Goal: Task Accomplishment & Management: Use online tool/utility

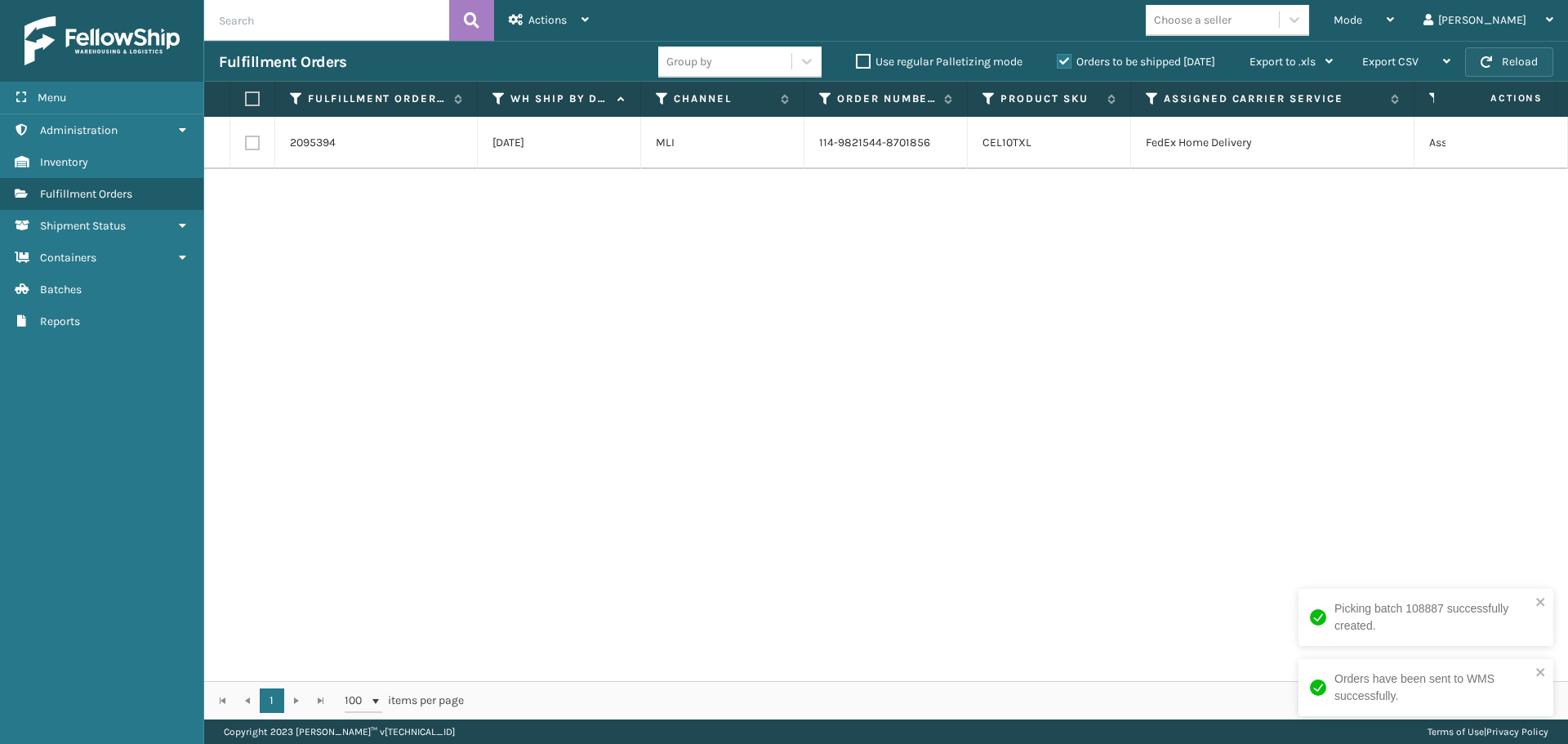
click at [1500, 68] on button "Reload" at bounding box center [1509, 62] width 88 height 30
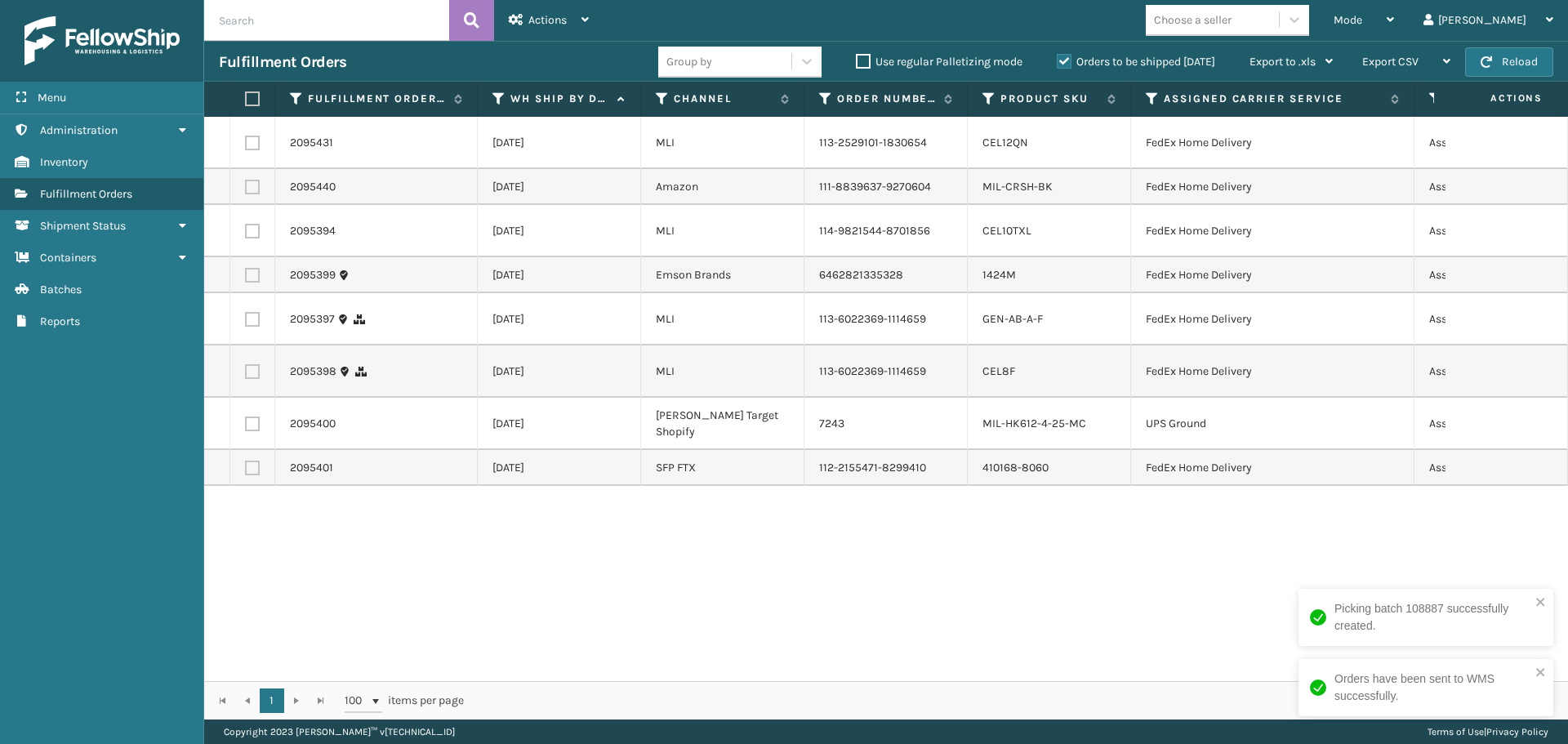
click at [1500, 68] on button "Reload" at bounding box center [1509, 62] width 88 height 30
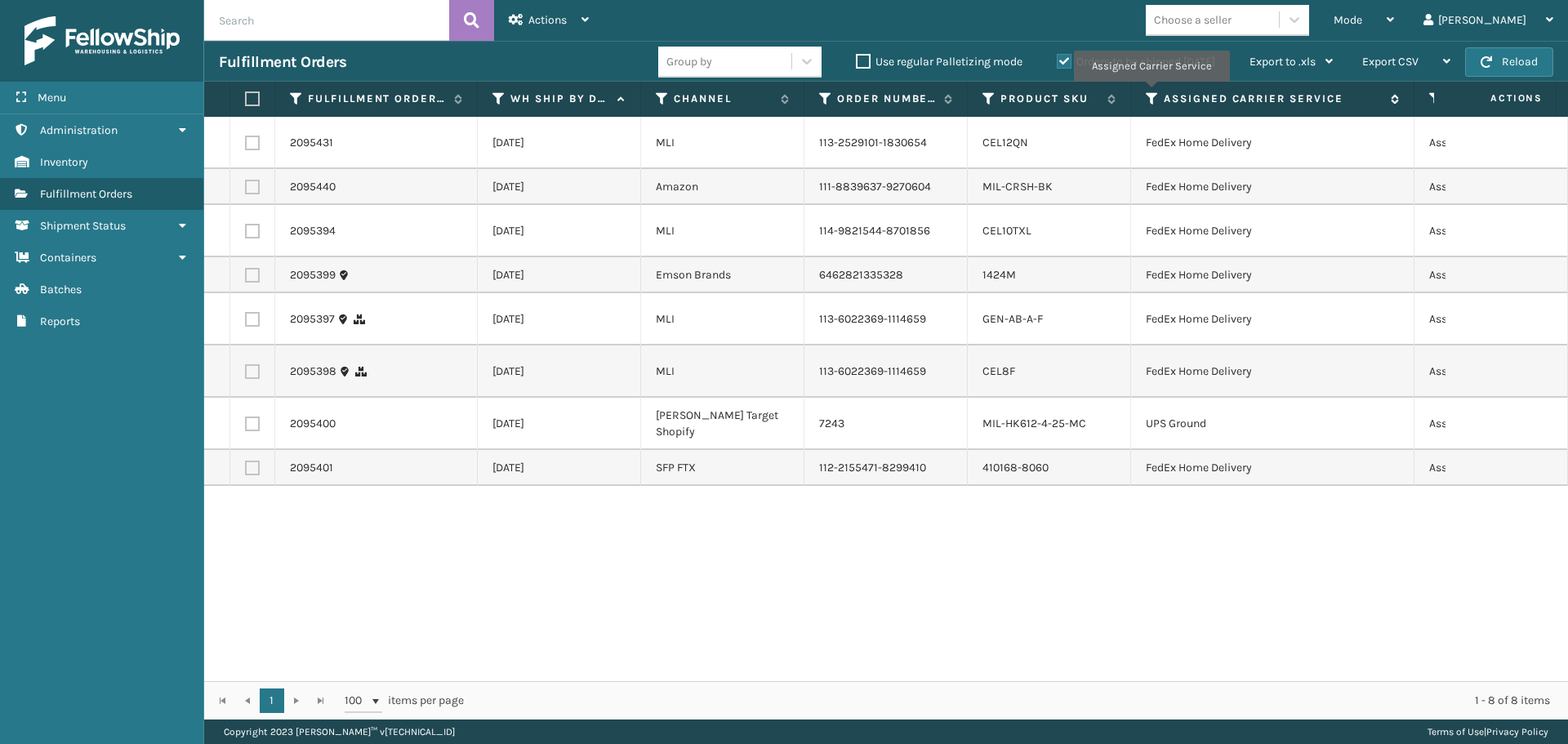
click at [1150, 93] on icon at bounding box center [1152, 99] width 14 height 14
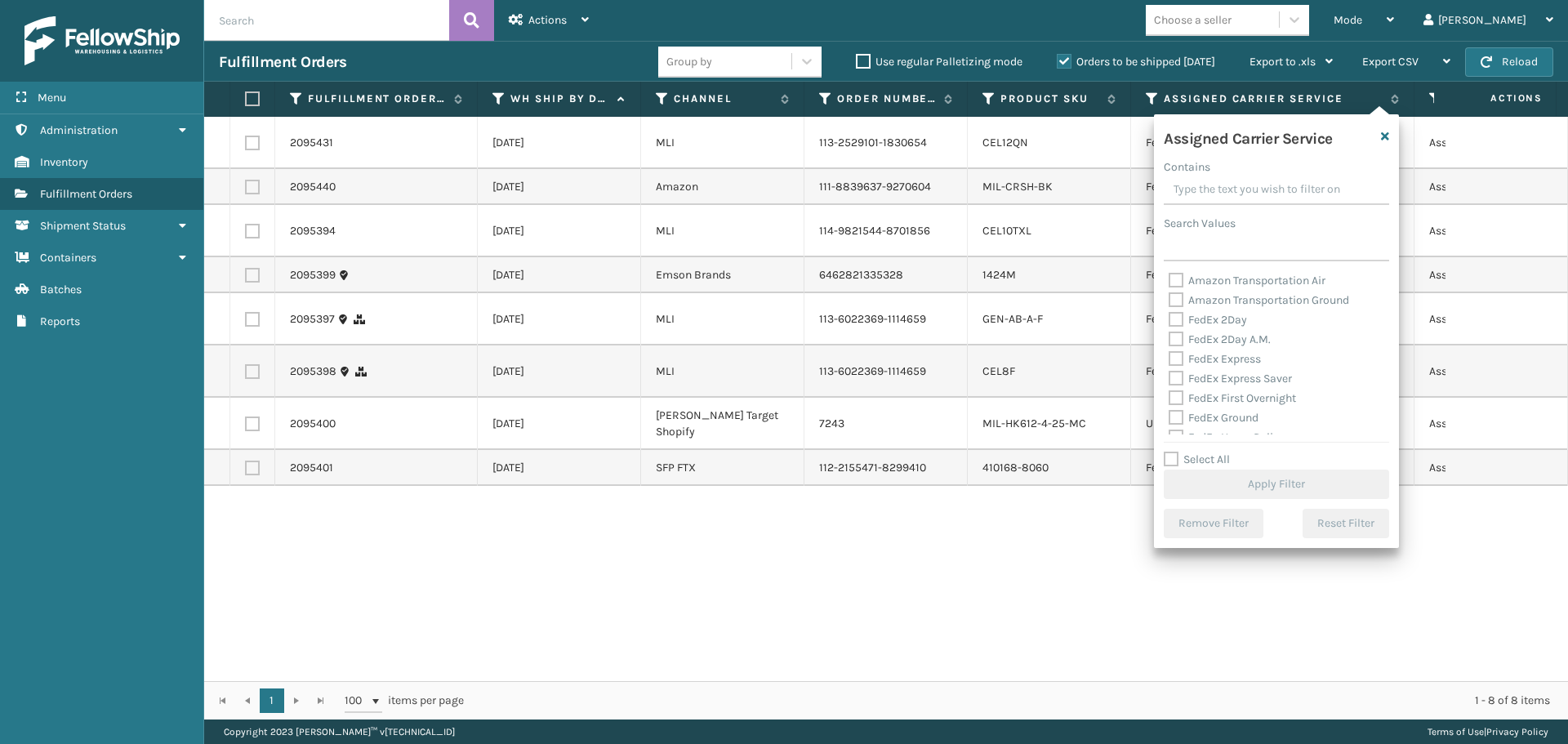
click at [1180, 321] on label "FedEx 2Day" at bounding box center [1207, 318] width 78 height 13
click at [1169, 321] on input "FedEx 2Day" at bounding box center [1168, 316] width 1 height 11
checkbox input "true"
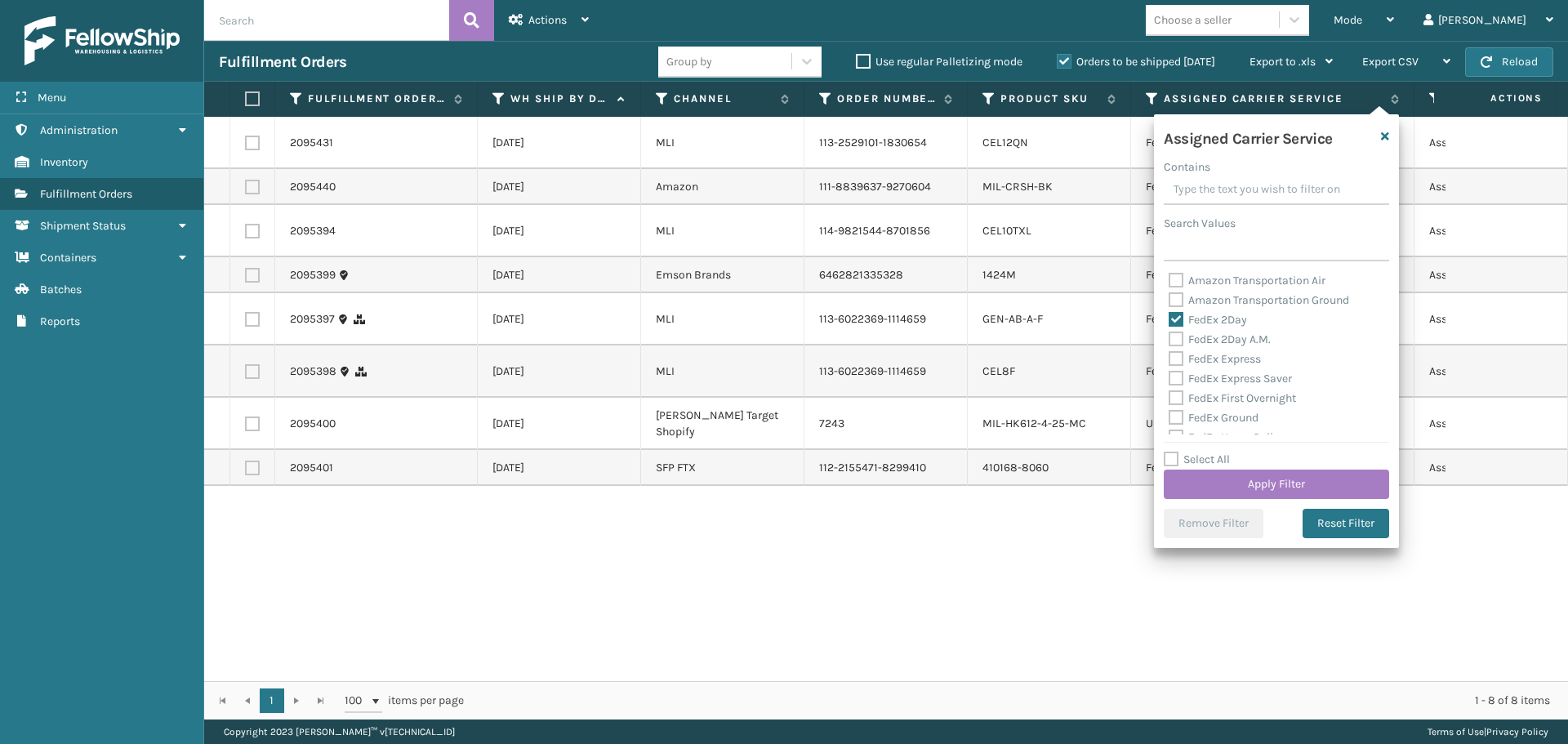
click at [1179, 347] on div "FedEx 2Day A.M." at bounding box center [1276, 340] width 216 height 20
click at [1172, 341] on label "FedEx 2Day A.M." at bounding box center [1219, 338] width 102 height 13
click at [1169, 340] on input "FedEx 2Day A.M." at bounding box center [1168, 336] width 1 height 11
checkbox input "true"
click at [1177, 362] on label "FedEx Express" at bounding box center [1214, 358] width 93 height 13
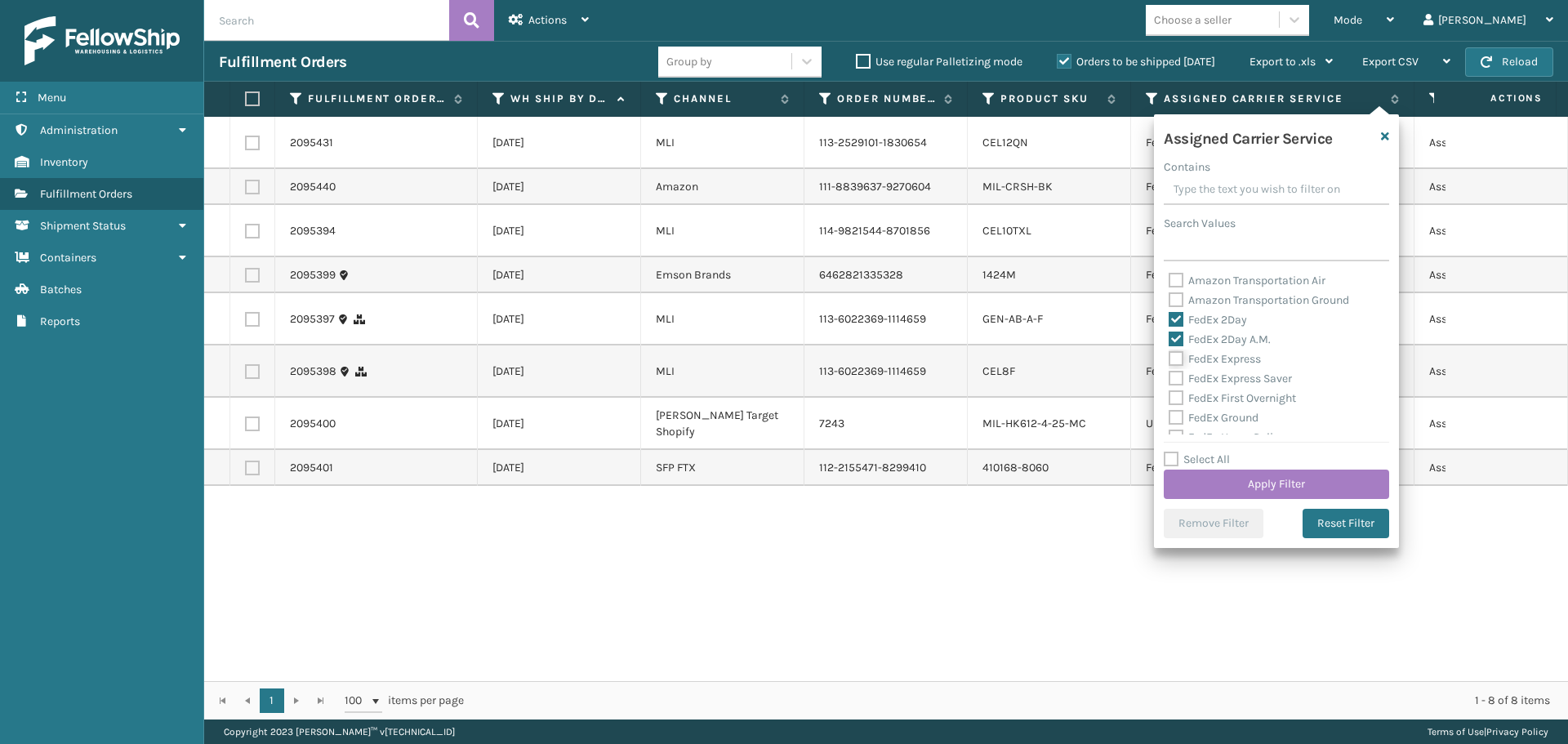
click at [1169, 360] on input "FedEx Express" at bounding box center [1168, 354] width 1 height 11
checkbox input "true"
click at [1177, 378] on label "FedEx Express Saver" at bounding box center [1230, 378] width 123 height 13
click at [1169, 378] on input "FedEx Express Saver" at bounding box center [1168, 374] width 1 height 11
checkbox input "true"
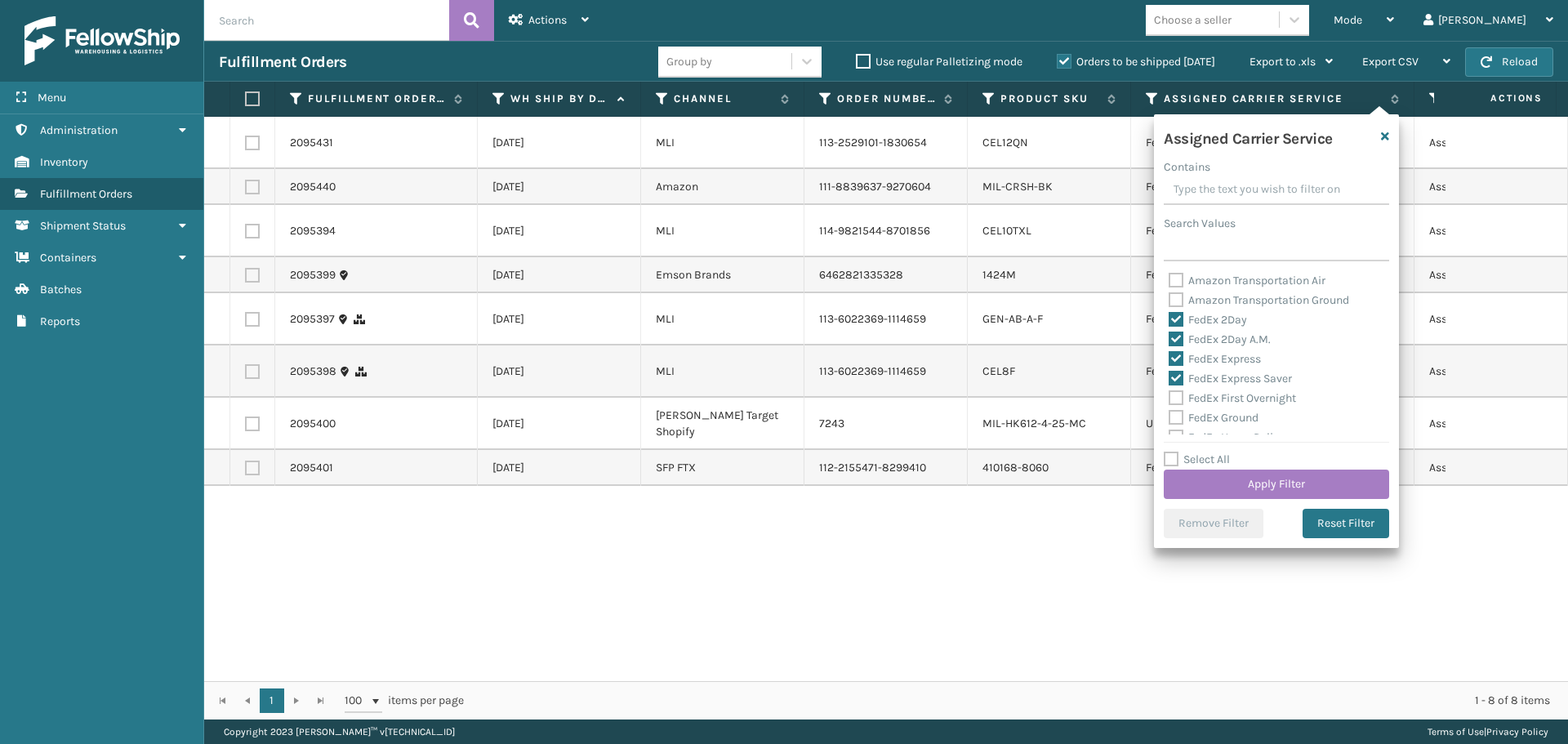
click at [1176, 400] on label "FedEx First Overnight" at bounding box center [1232, 398] width 128 height 13
click at [1169, 399] on input "FedEx First Overnight" at bounding box center [1168, 394] width 1 height 11
checkbox input "true"
click at [1176, 419] on label "FedEx Ground" at bounding box center [1213, 417] width 90 height 13
click at [1169, 418] on input "FedEx Ground" at bounding box center [1168, 414] width 1 height 11
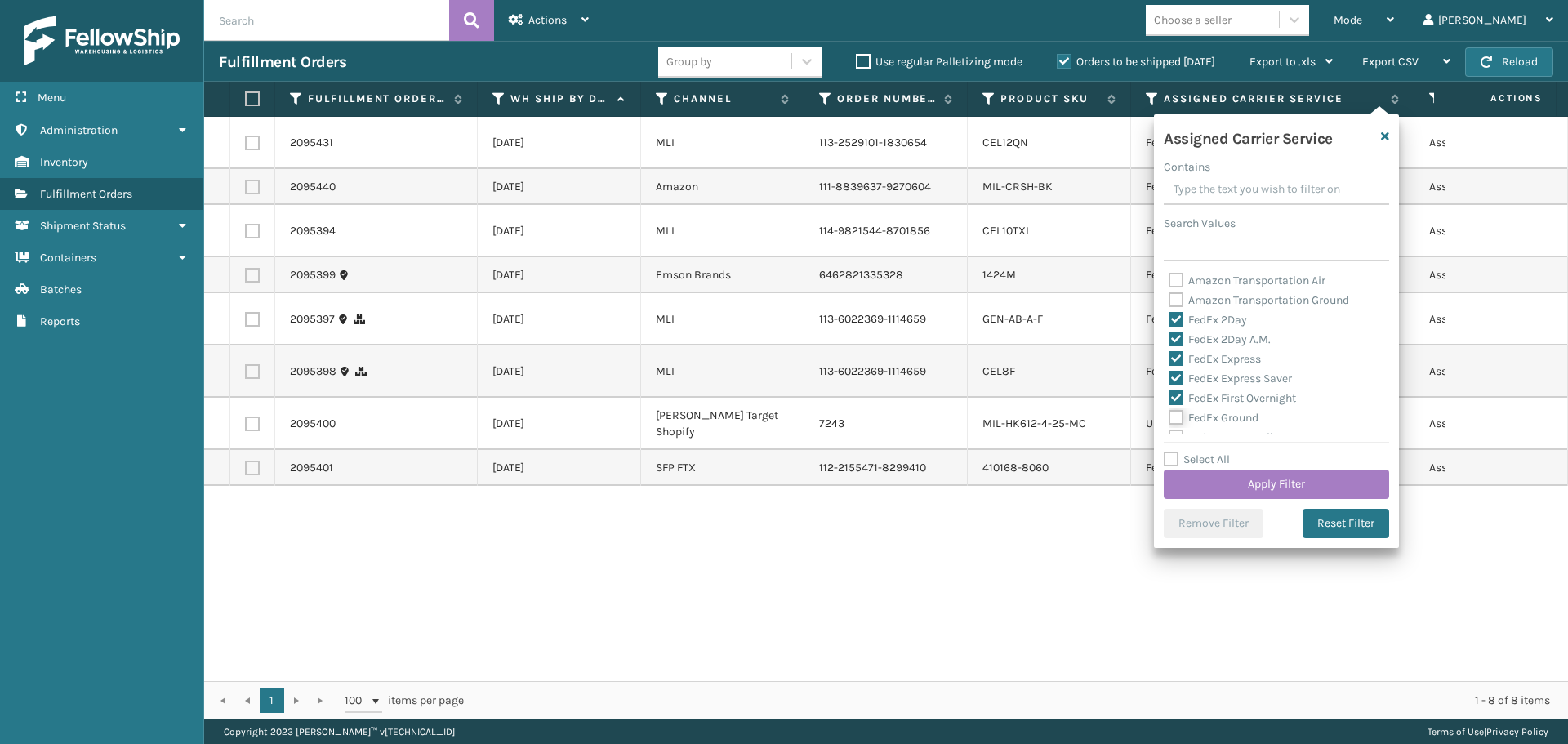
checkbox input "true"
click at [1175, 358] on label "FedEx Home Delivery" at bounding box center [1231, 354] width 126 height 13
click at [1169, 356] on input "FedEx Home Delivery" at bounding box center [1168, 352] width 1 height 11
checkbox input "true"
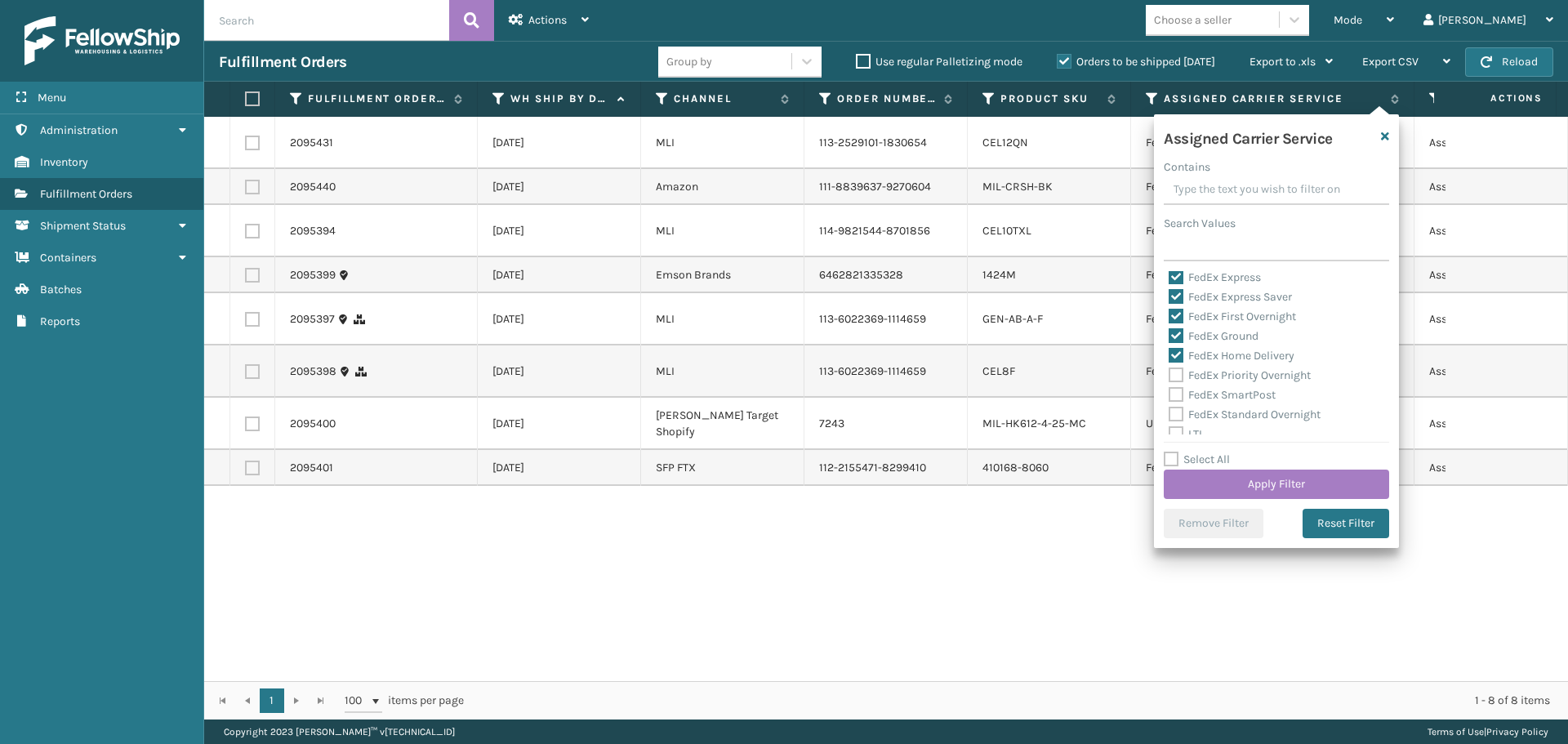
click at [1175, 379] on label "FedEx Priority Overnight" at bounding box center [1239, 374] width 142 height 13
click at [1169, 376] on input "FedEx Priority Overnight" at bounding box center [1168, 371] width 1 height 11
checkbox input "true"
click at [1174, 394] on label "FedEx SmartPost" at bounding box center [1221, 394] width 107 height 13
click at [1169, 394] on input "FedEx SmartPost" at bounding box center [1168, 390] width 1 height 11
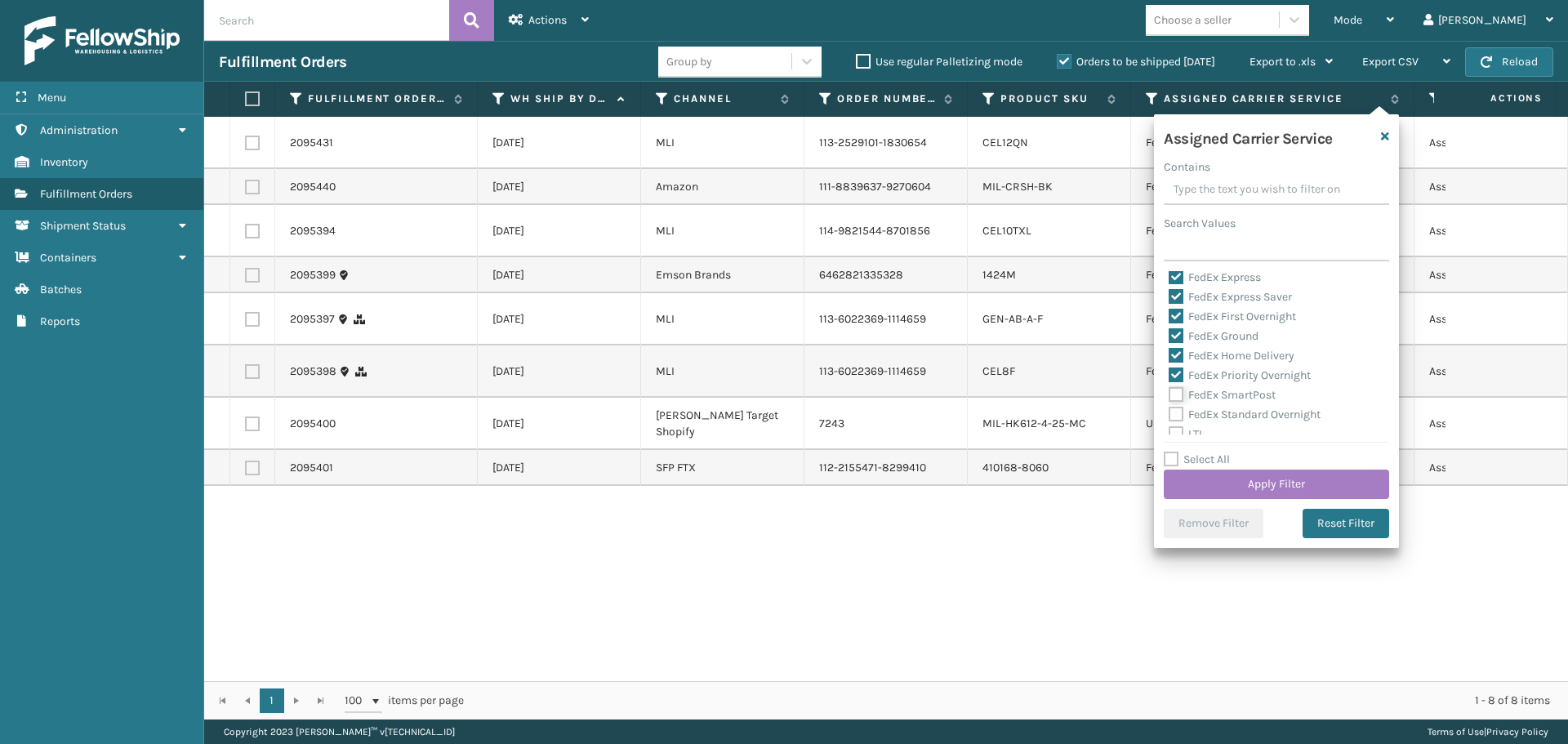
checkbox input "true"
click at [1172, 416] on label "FedEx Standard Overnight" at bounding box center [1244, 414] width 152 height 13
click at [1169, 416] on input "FedEx Standard Overnight" at bounding box center [1168, 410] width 1 height 11
checkbox input "true"
click at [1224, 485] on button "Apply Filter" at bounding box center [1276, 484] width 225 height 30
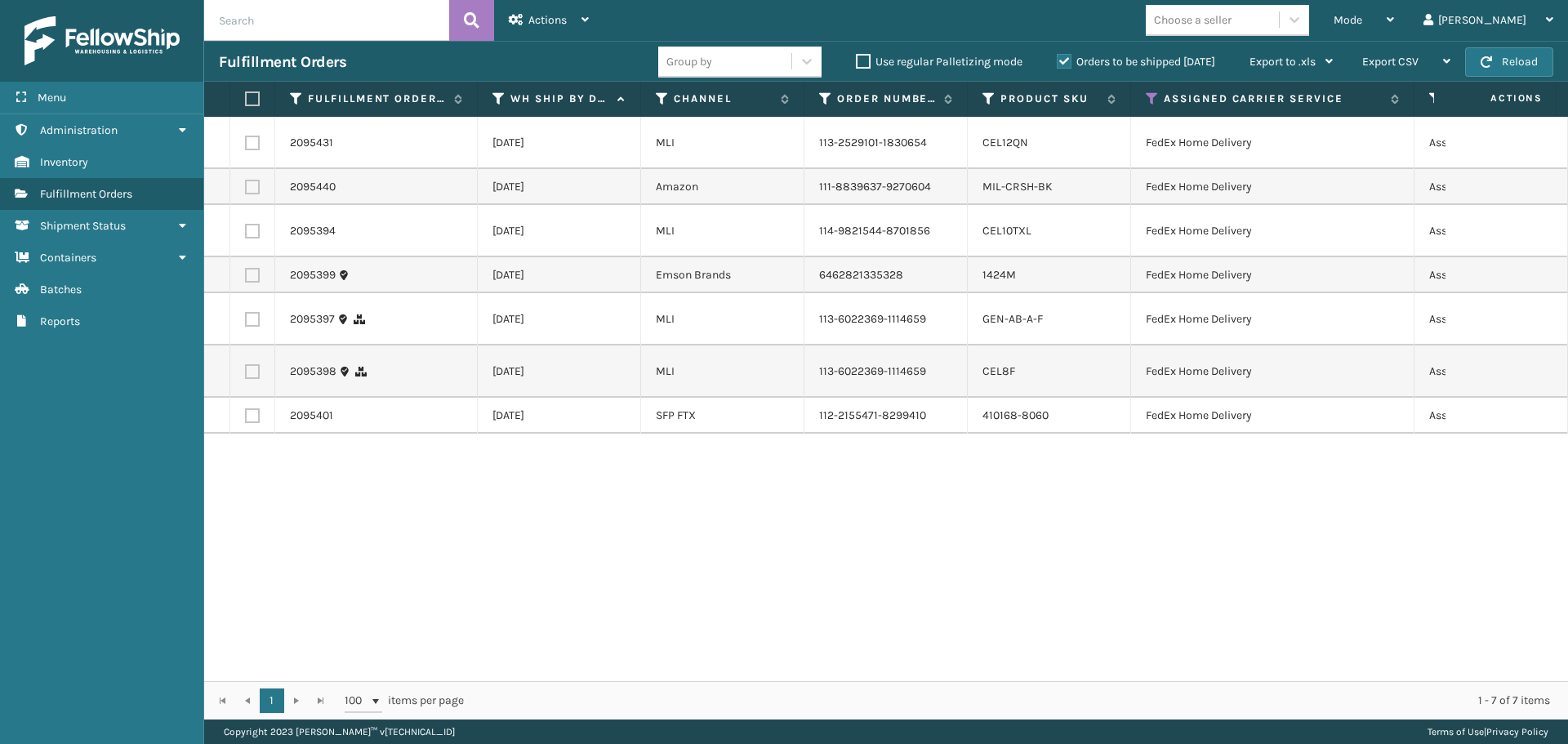
click at [248, 101] on label at bounding box center [249, 99] width 10 height 14
click at [246, 101] on input "checkbox" at bounding box center [245, 99] width 1 height 11
checkbox input "true"
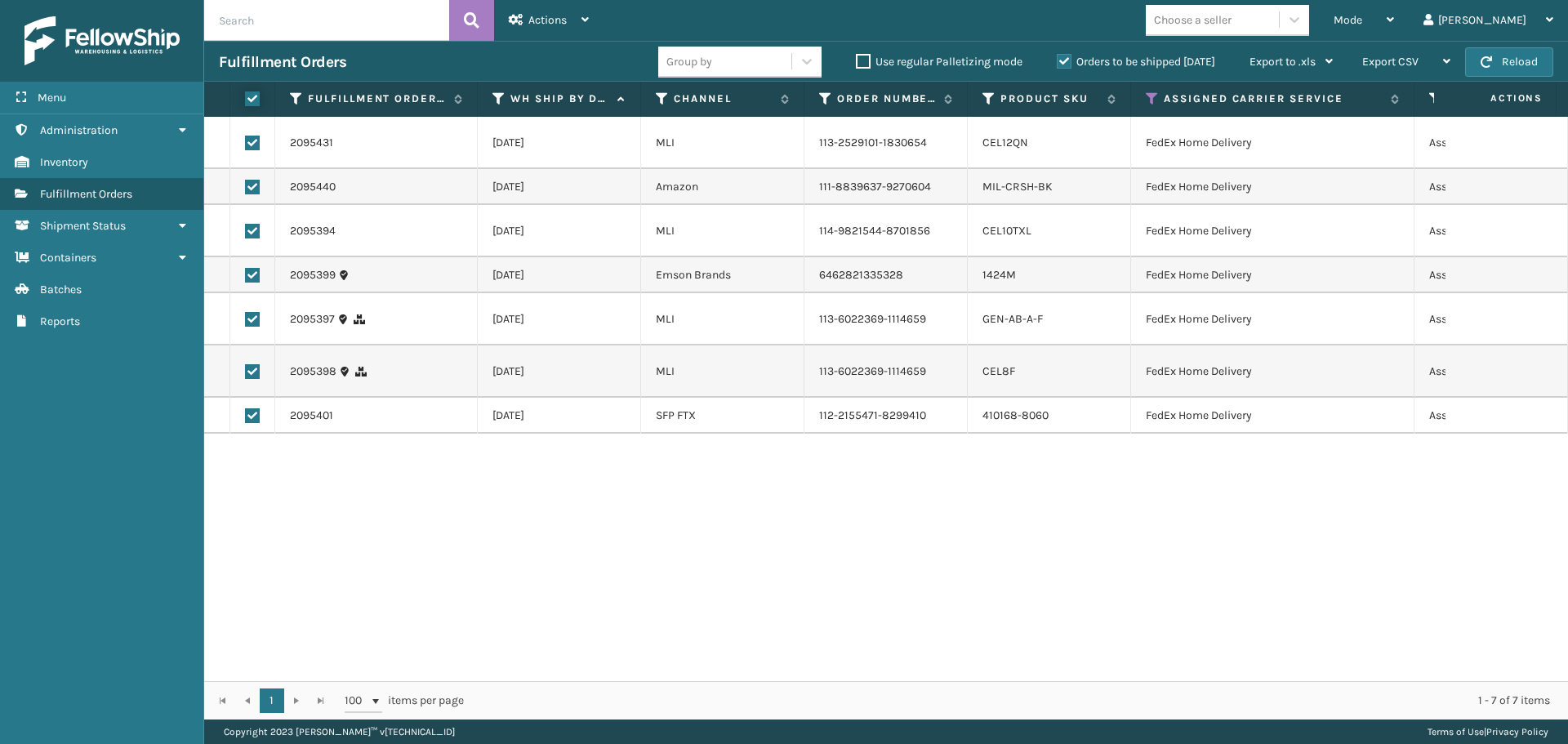
checkbox input "true"
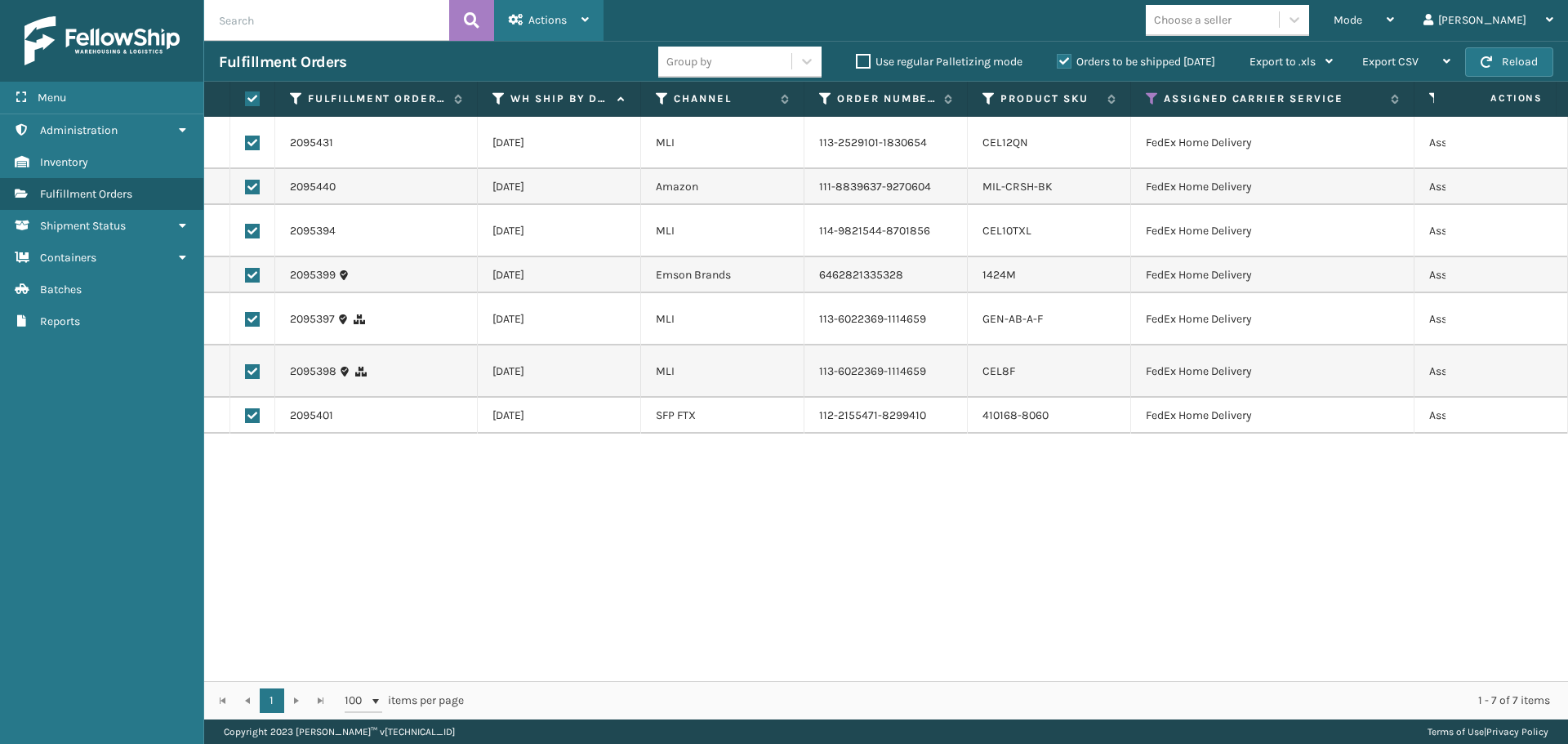
click at [550, 16] on span "Actions" at bounding box center [547, 20] width 39 height 13
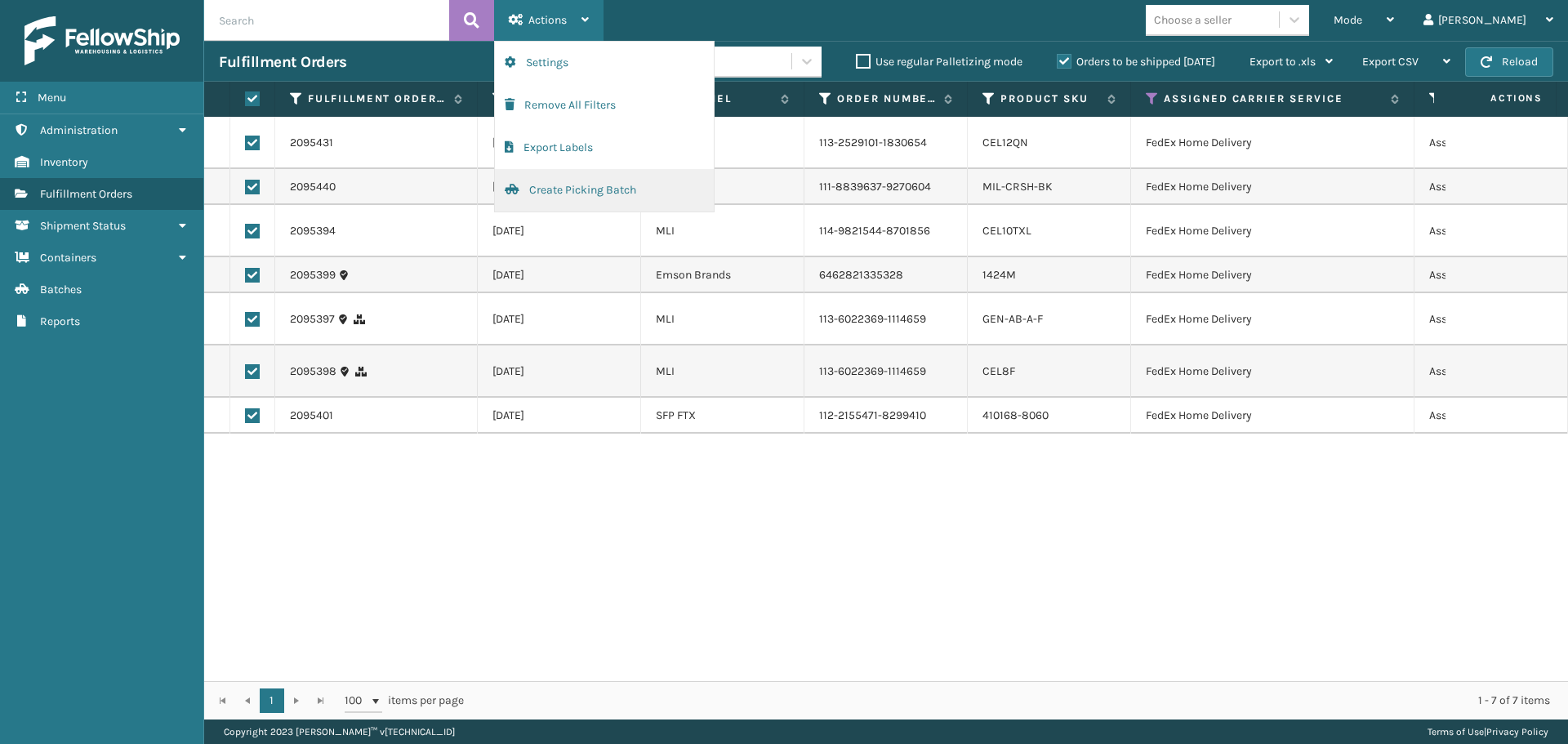
click at [542, 193] on button "Create Picking Batch" at bounding box center [604, 190] width 219 height 42
